Goal: Check status

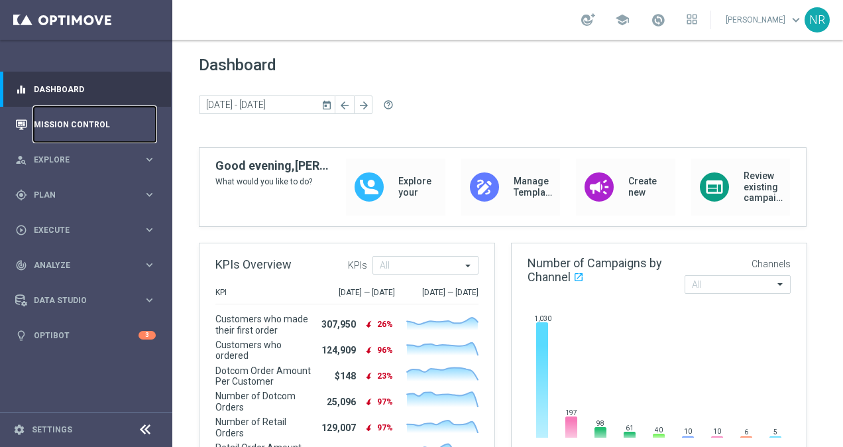
click at [93, 134] on link "Mission Control" at bounding box center [95, 124] width 122 height 35
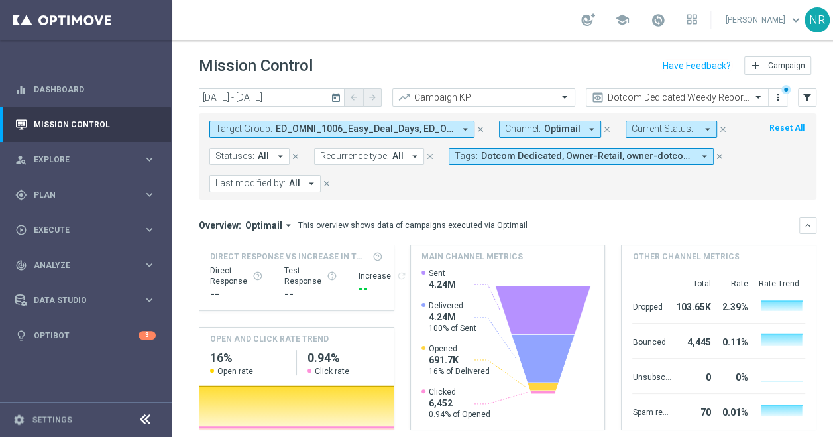
click at [439, 125] on span "ED_OMNI_1006_Easy_Deal_Days, ED_OMNI_1009_Easy_Deal_Days_Resend" at bounding box center [365, 128] width 178 height 11
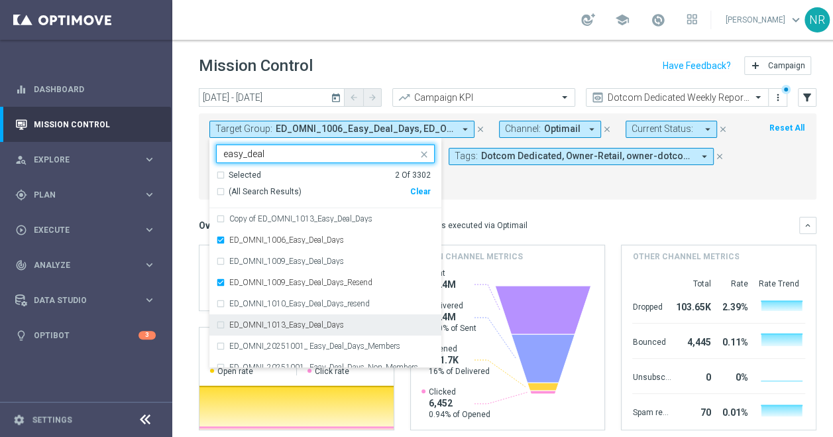
click at [348, 323] on div "ED_OMNI_1013_Easy_Deal_Days" at bounding box center [331, 325] width 205 height 8
type input "easy_deal"
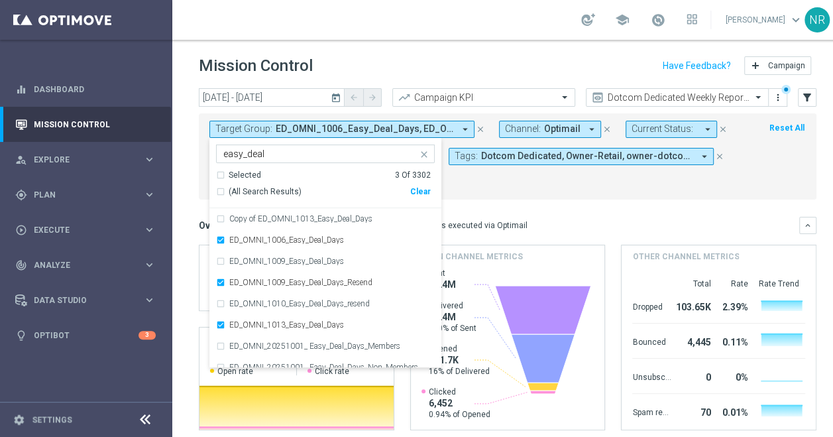
click at [537, 188] on form "Target Group: ED_OMNI_1006_Easy_Deal_Days, ED_OMNI_1009_Easy_Deal_Days_Resend a…" at bounding box center [477, 157] width 537 height 72
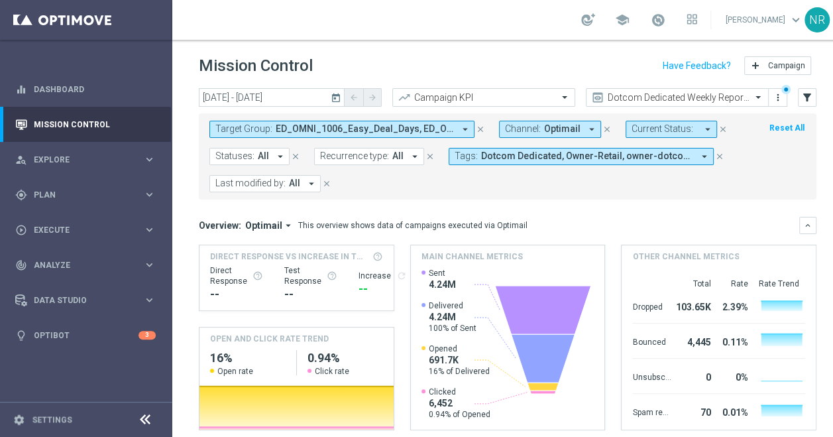
click at [334, 97] on icon "today" at bounding box center [337, 97] width 12 height 12
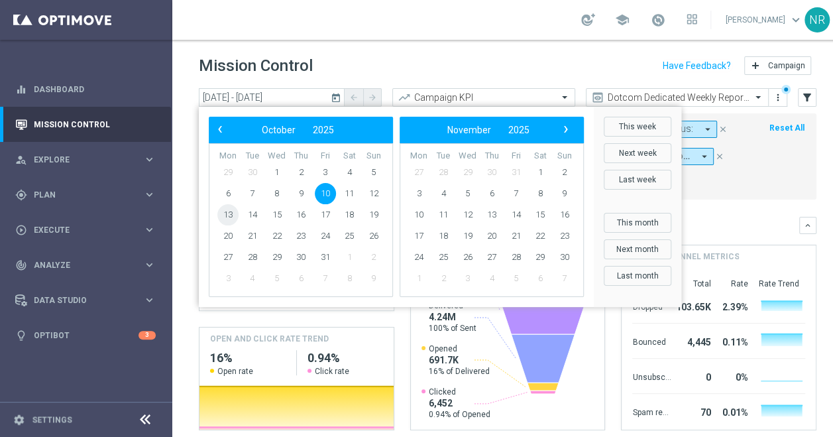
click at [233, 212] on span "13" at bounding box center [227, 214] width 21 height 21
type input "13 Oct 2025 - 13 Oct 2025"
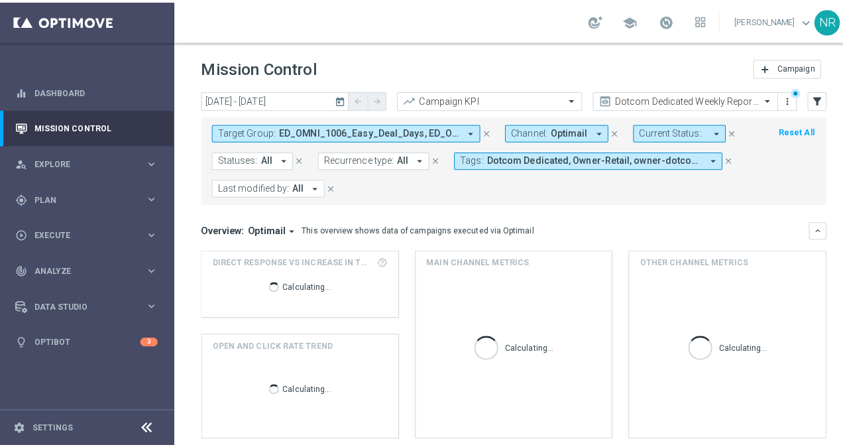
scroll to position [268, 0]
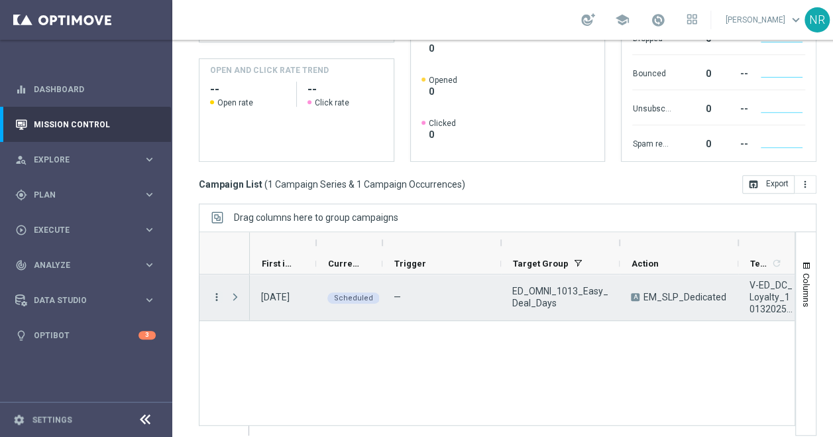
click at [218, 294] on icon "more_vert" at bounding box center [217, 297] width 12 height 12
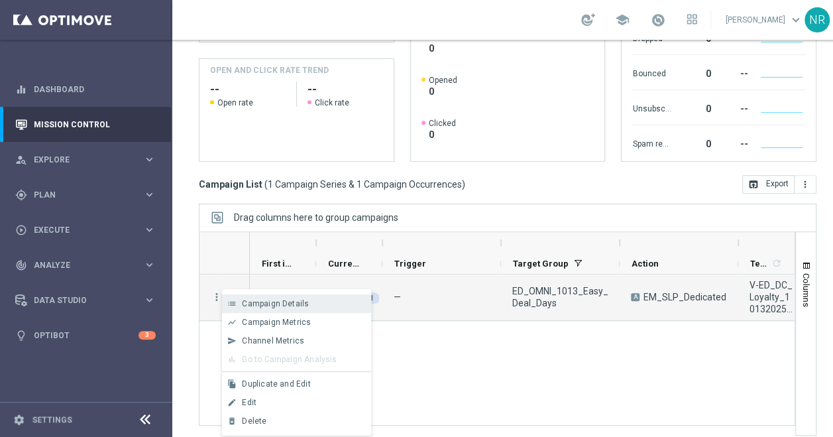
click at [260, 305] on span "Campaign Details" at bounding box center [275, 303] width 67 height 9
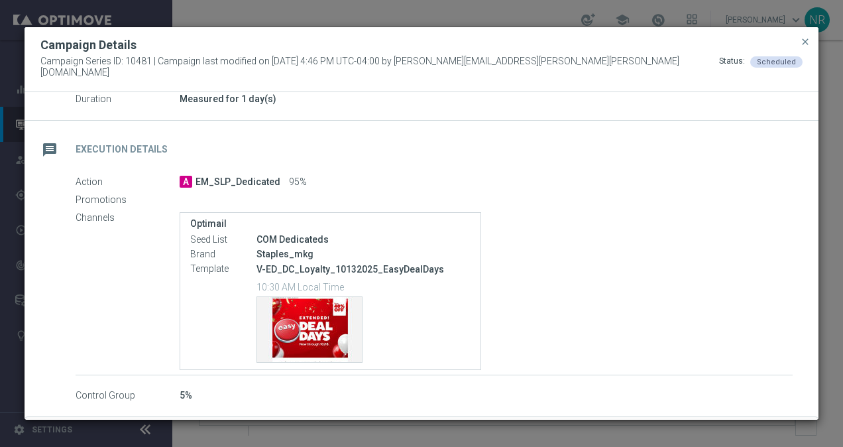
scroll to position [172, 0]
